Goal: Task Accomplishment & Management: Manage account settings

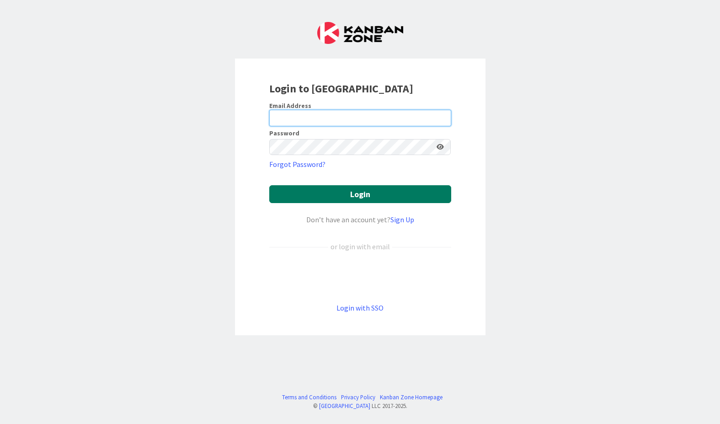
type input "[PERSON_NAME][EMAIL_ADDRESS][DOMAIN_NAME]"
click at [369, 192] on button "Login" at bounding box center [360, 194] width 182 height 18
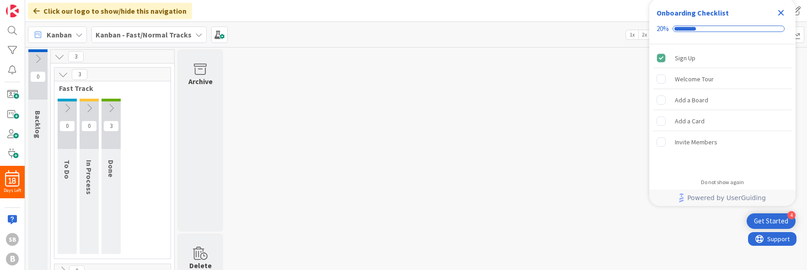
click at [426, 160] on div "0 Backlog 3 3 Fast Track 0 To Do 0 In Process 3 Done 0 Normal Track Archive Del…" at bounding box center [416, 234] width 778 height 371
click at [13, 30] on div at bounding box center [12, 30] width 18 height 15
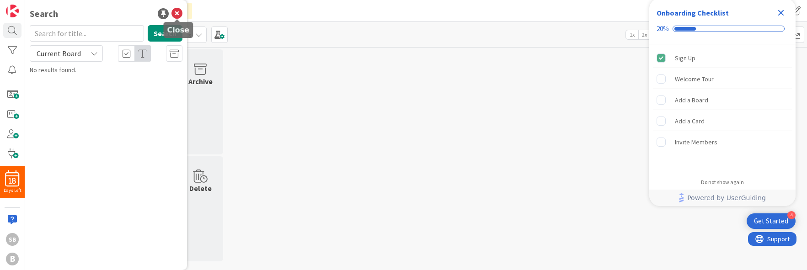
click at [177, 12] on icon at bounding box center [176, 13] width 11 height 11
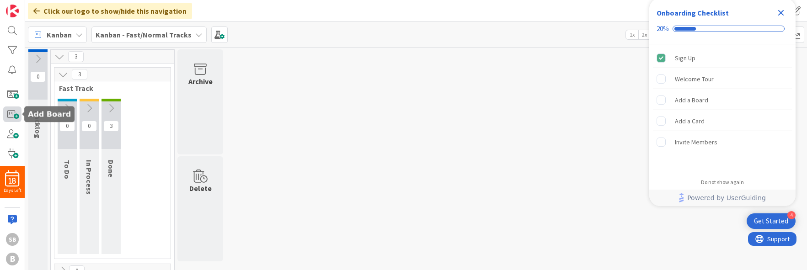
click at [13, 112] on span at bounding box center [12, 114] width 18 height 15
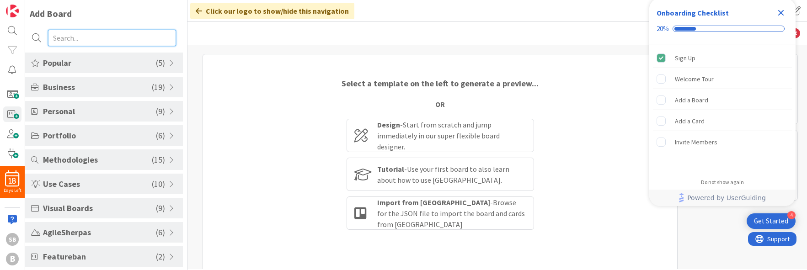
click at [73, 38] on input "text" at bounding box center [112, 38] width 128 height 16
click at [240, 134] on div "Select a template on the left to generate a preview... OR Design - Start from s…" at bounding box center [440, 183] width 475 height 259
click at [782, 16] on icon "Close Checklist" at bounding box center [781, 12] width 11 height 11
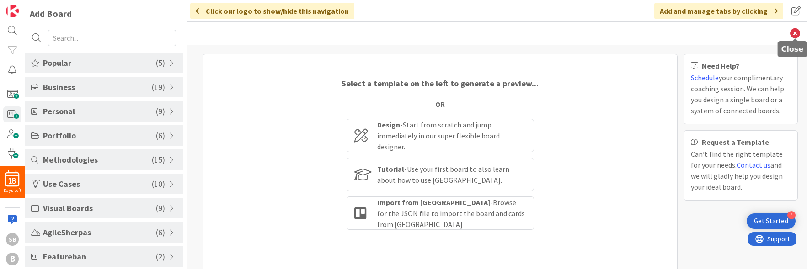
click at [793, 32] on icon at bounding box center [795, 33] width 10 height 10
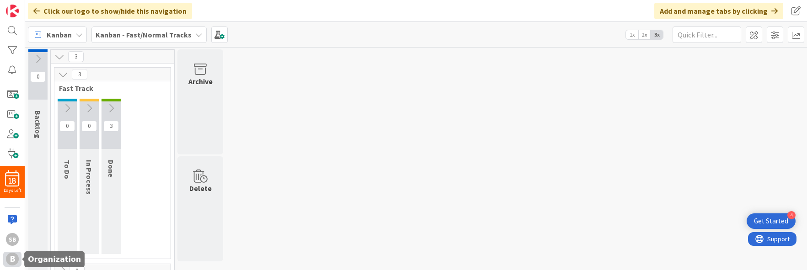
click at [16, 259] on div "B" at bounding box center [12, 259] width 13 height 13
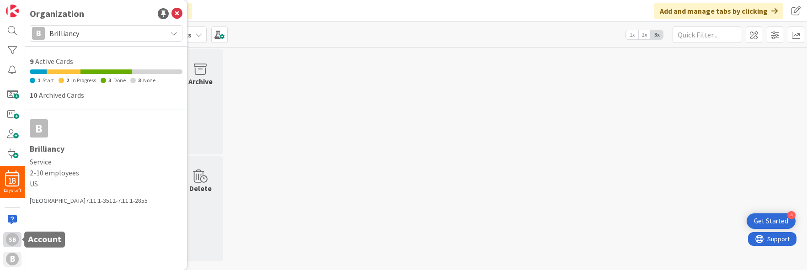
click at [12, 241] on div "SB" at bounding box center [12, 239] width 13 height 13
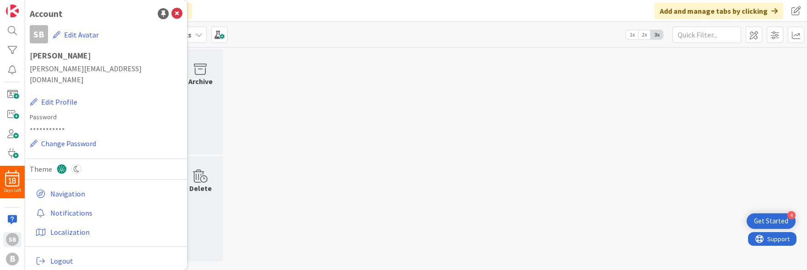
click at [342, 137] on div "0 Backlog 3 3 Fast Track 0 To Do 0 In Process 3 Done 0 Normal Track Archive Del…" at bounding box center [416, 174] width 778 height 251
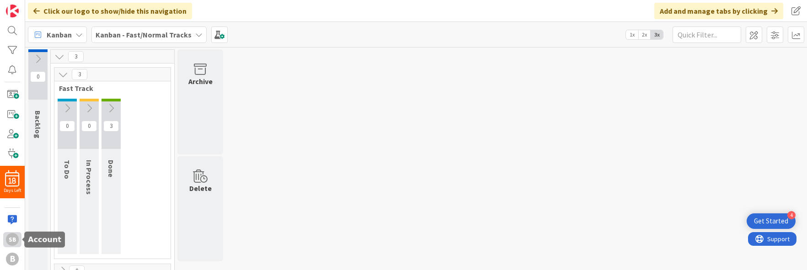
click at [13, 240] on div "SB" at bounding box center [12, 239] width 13 height 13
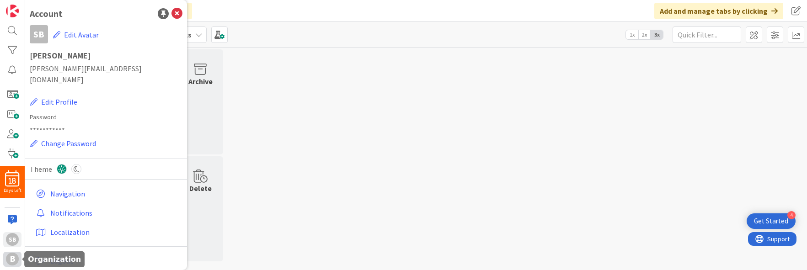
click at [12, 256] on div "B" at bounding box center [12, 259] width 13 height 13
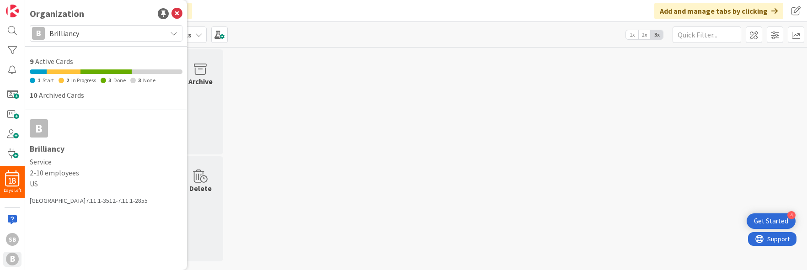
click at [173, 33] on icon at bounding box center [173, 33] width 7 height 7
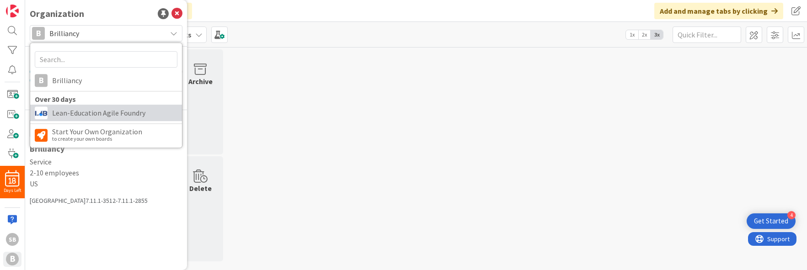
click at [109, 105] on link "Lean-Education Agile Foundry" at bounding box center [106, 113] width 152 height 16
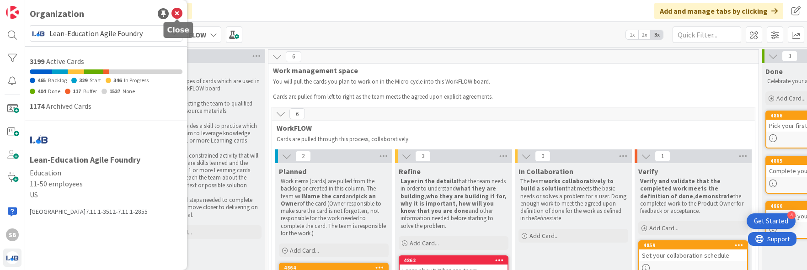
click at [177, 12] on icon at bounding box center [176, 13] width 11 height 11
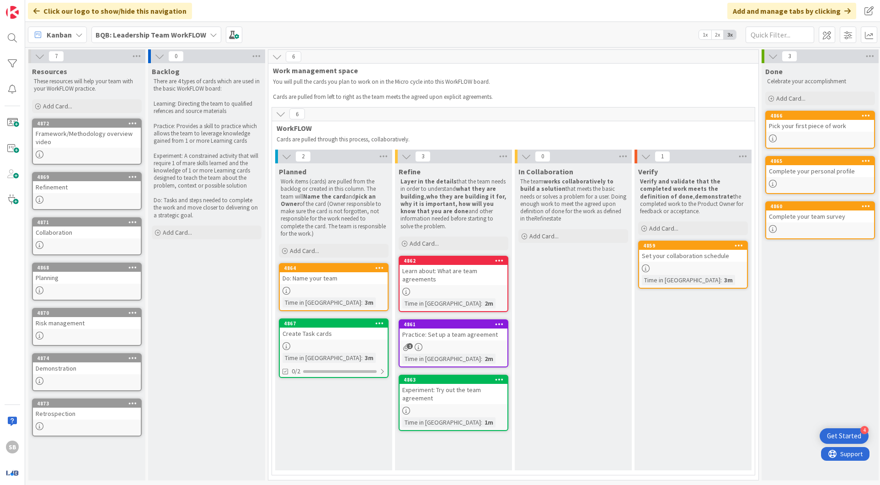
click at [772, 54] on icon at bounding box center [773, 56] width 10 height 10
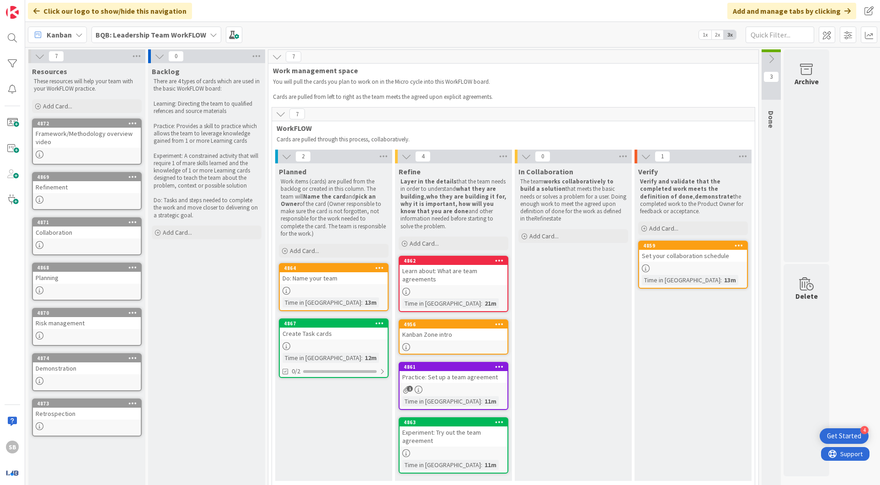
click at [38, 56] on icon at bounding box center [40, 56] width 10 height 10
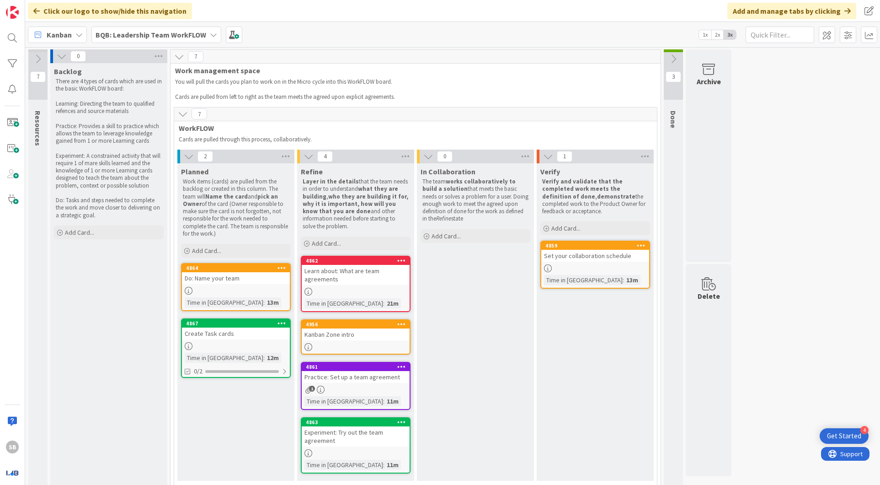
click at [185, 154] on icon at bounding box center [189, 156] width 10 height 10
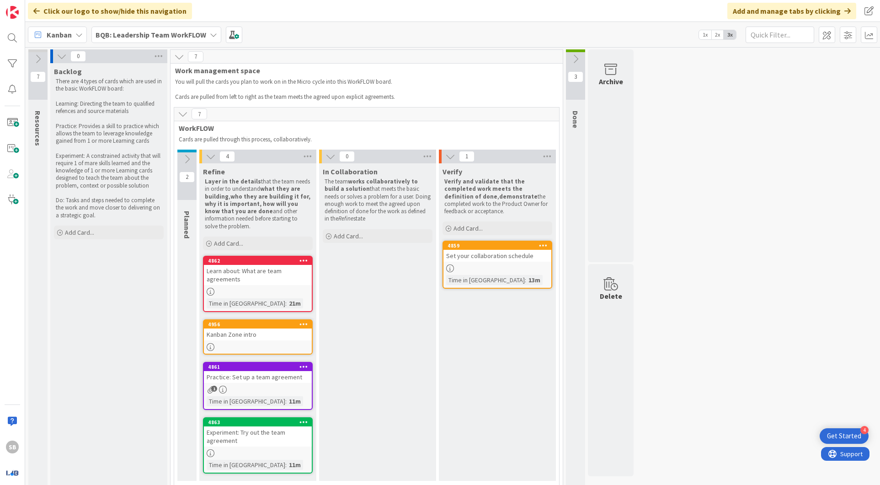
click at [209, 163] on div "Refine Layer in the details that the team needs in order to understand what the…" at bounding box center [257, 197] width 117 height 69
click at [207, 154] on icon at bounding box center [211, 156] width 10 height 10
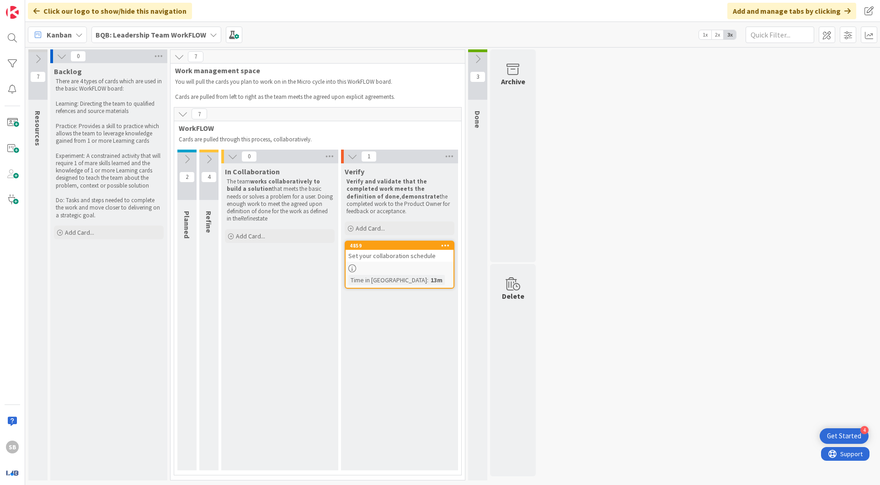
click at [230, 151] on icon at bounding box center [233, 156] width 10 height 10
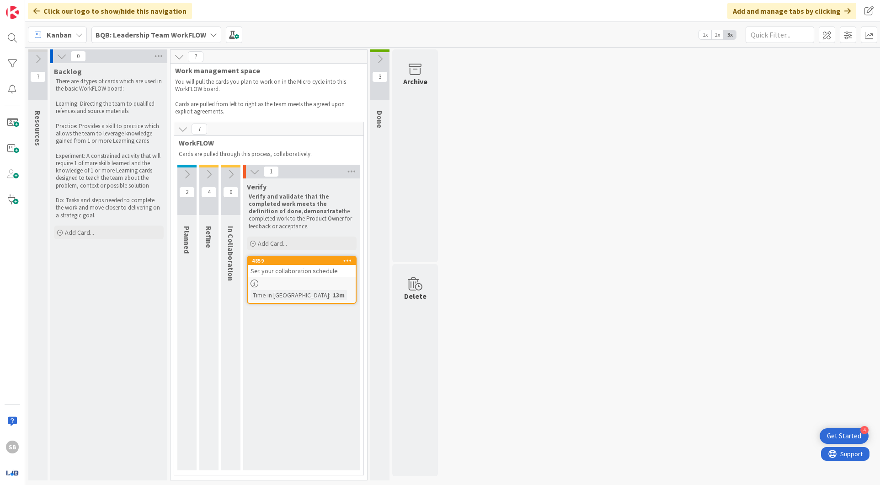
click at [251, 166] on icon at bounding box center [255, 171] width 10 height 10
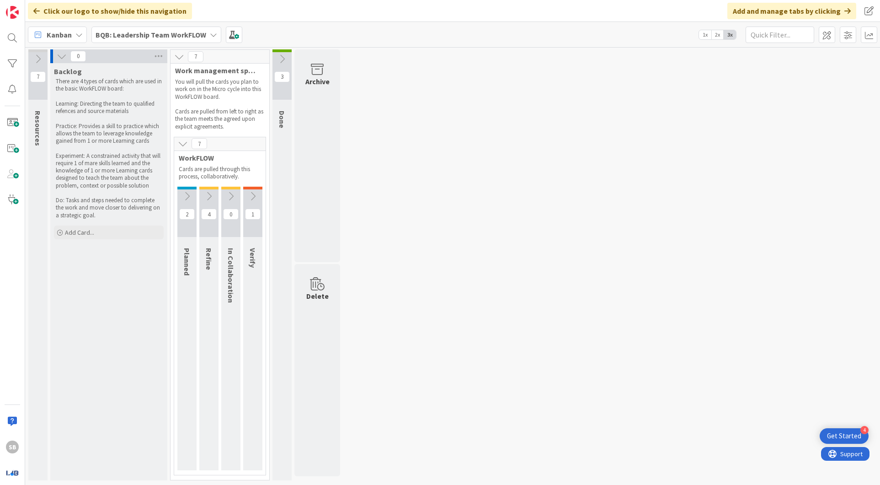
click at [434, 144] on div "7 Resources These resources will help your team with your WorkFLOW practice. 0 …" at bounding box center [452, 266] width 851 height 435
click at [32, 11] on div "Click our logo to show/hide this navigation" at bounding box center [110, 11] width 164 height 16
click at [16, 12] on img at bounding box center [12, 12] width 13 height 13
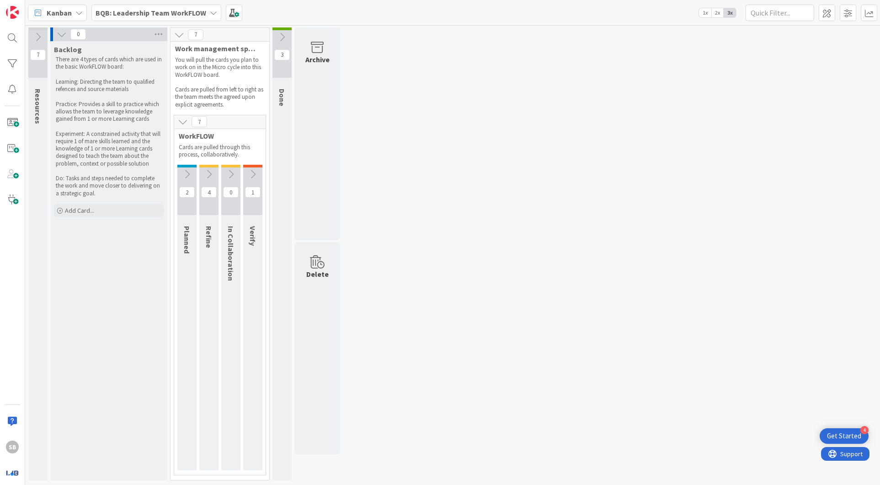
click at [481, 120] on div "7 Resources These resources will help your team with your WorkFLOW practice. 0 …" at bounding box center [452, 255] width 851 height 457
click at [180, 35] on icon at bounding box center [179, 35] width 10 height 10
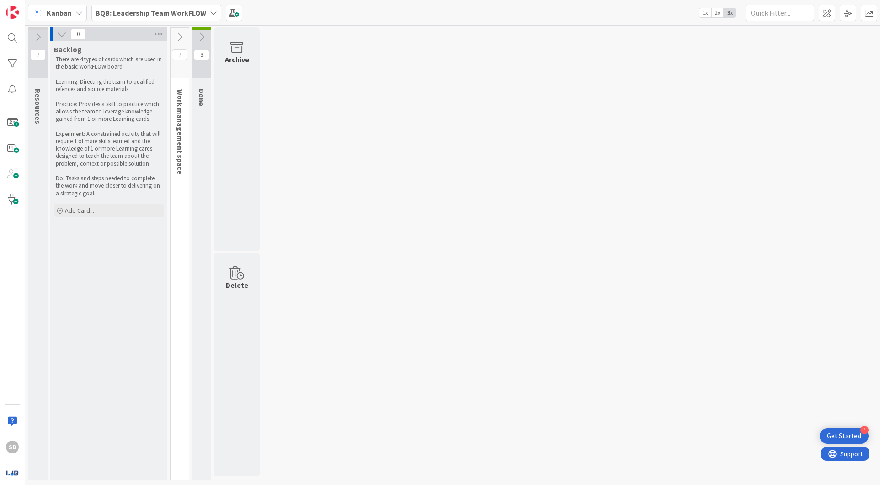
click at [59, 33] on icon at bounding box center [62, 34] width 10 height 10
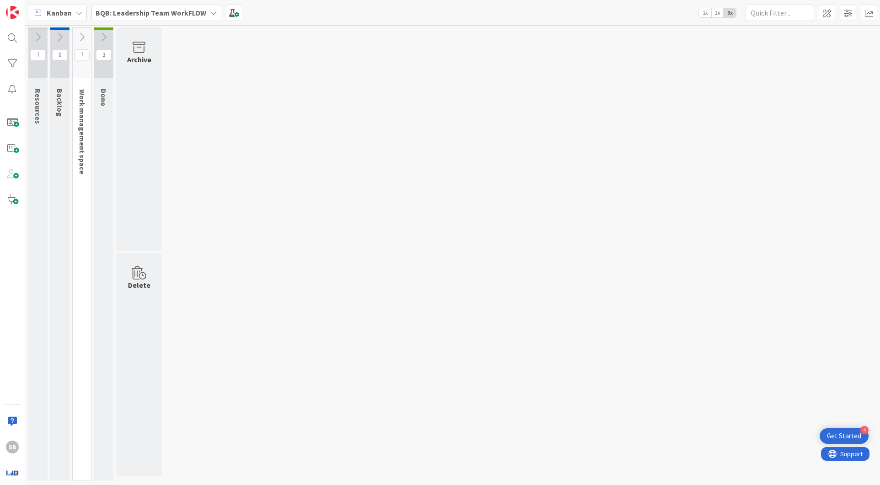
click at [257, 98] on div "7 Resources These resources will help your team with your WorkFLOW practice. 0 …" at bounding box center [452, 255] width 851 height 457
click at [12, 270] on img at bounding box center [12, 472] width 13 height 13
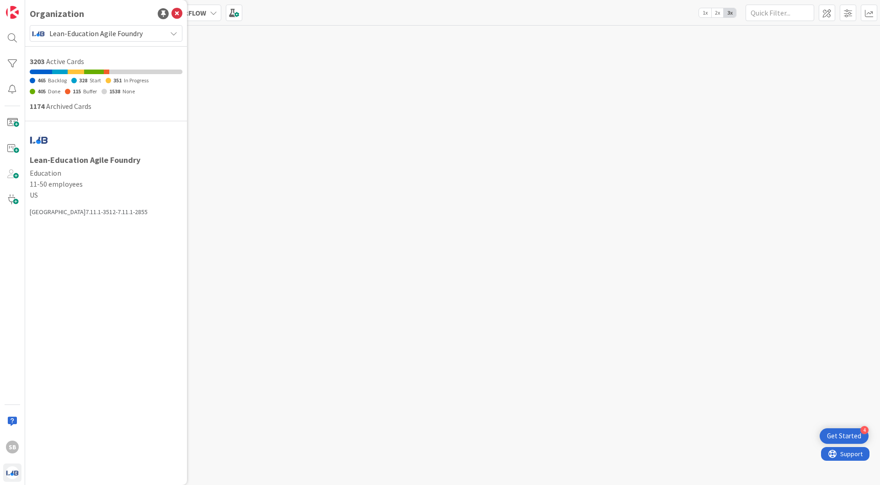
click at [134, 36] on span "Lean-Education Agile Foundry" at bounding box center [105, 33] width 112 height 13
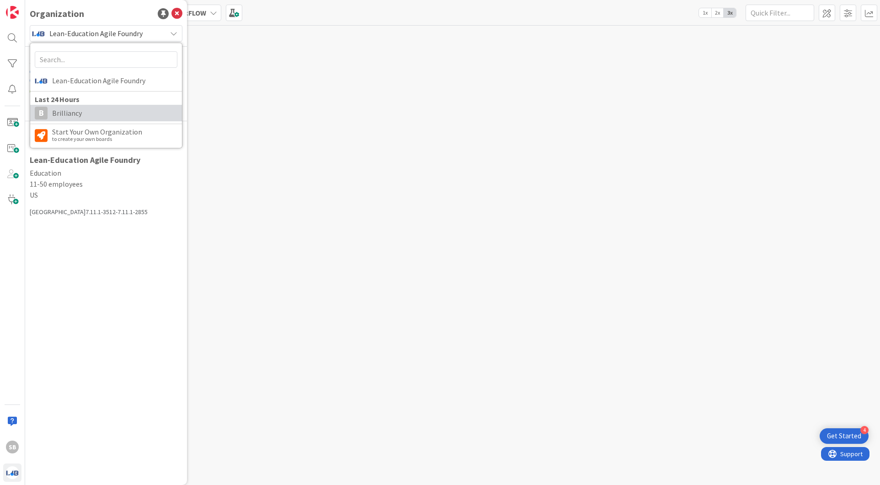
click at [75, 107] on span "Brilliancy" at bounding box center [114, 113] width 125 height 14
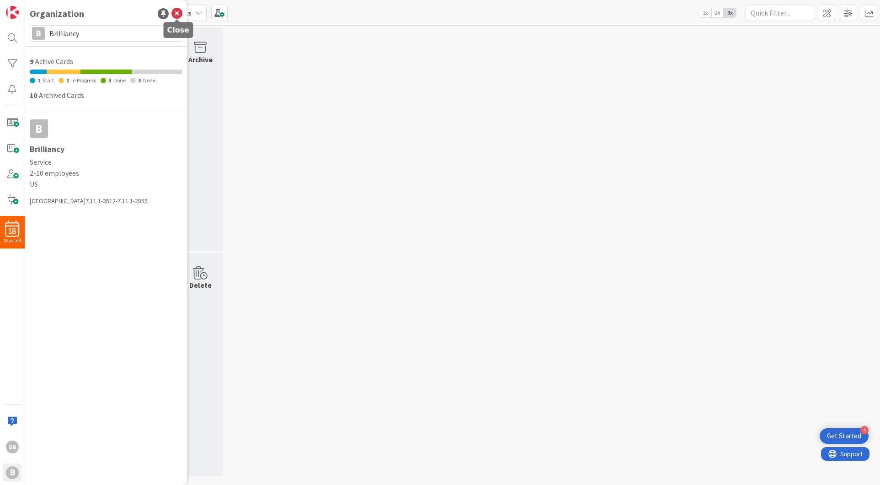
click at [178, 12] on icon at bounding box center [176, 13] width 11 height 11
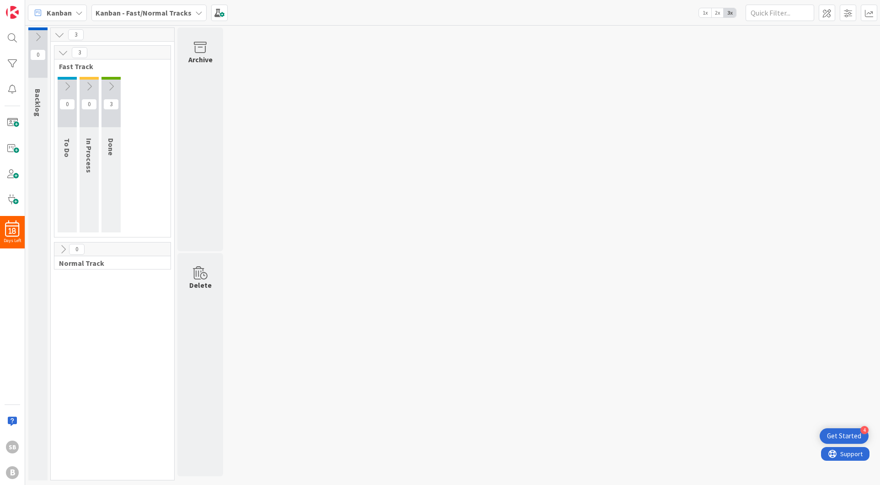
click at [325, 90] on div "0 Backlog 3 3 Fast Track 0 To Do 0 In Process 3 Done 0 Normal Track Archive Del…" at bounding box center [452, 255] width 851 height 457
click at [64, 49] on icon at bounding box center [63, 53] width 10 height 10
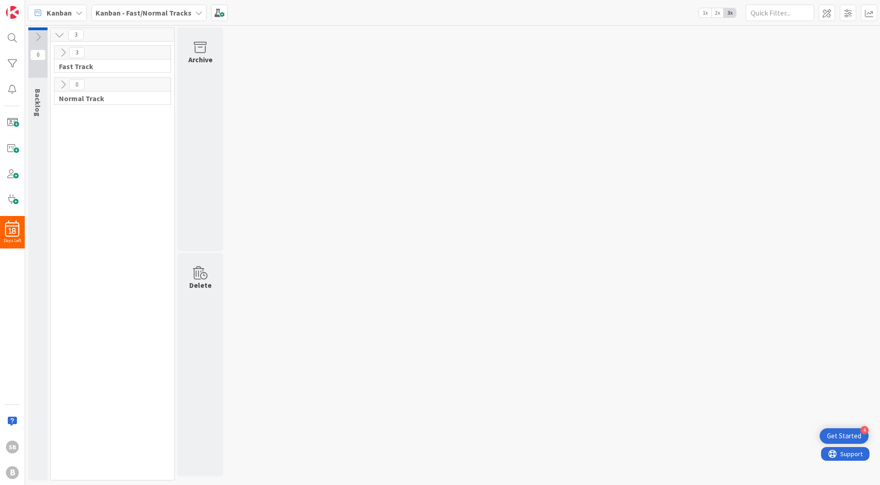
click at [59, 33] on icon at bounding box center [59, 35] width 10 height 10
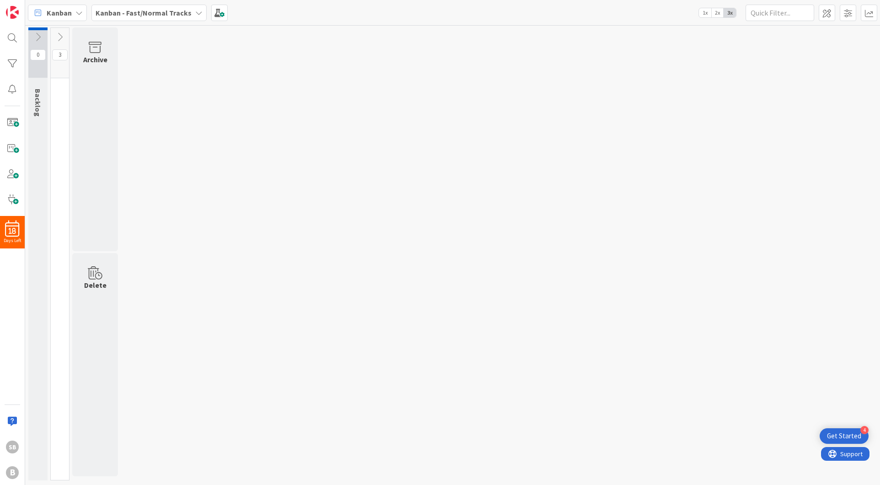
click at [232, 105] on div "0 Backlog 3 Archive Delete" at bounding box center [452, 255] width 851 height 457
